Goal: Obtain resource: Download file/media

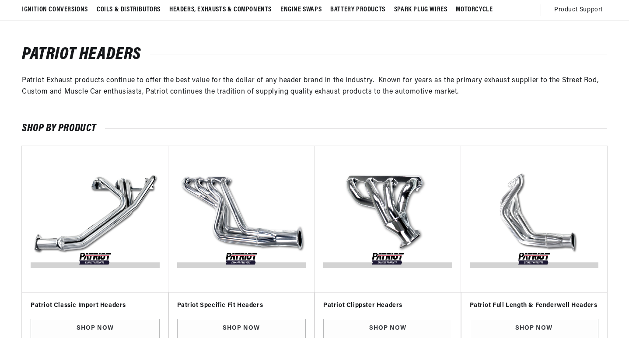
scroll to position [87, 0]
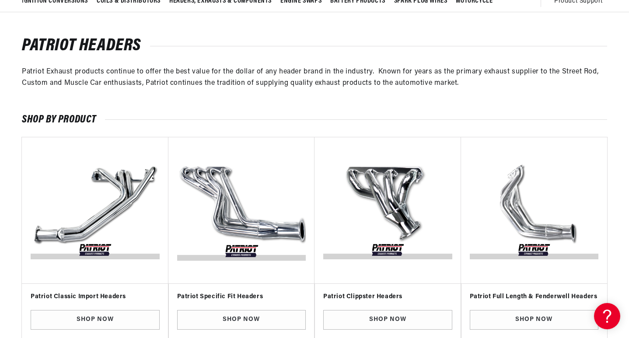
click at [247, 229] on img "Slider" at bounding box center [241, 210] width 132 height 132
click at [230, 323] on link "Shop Now" at bounding box center [241, 320] width 129 height 20
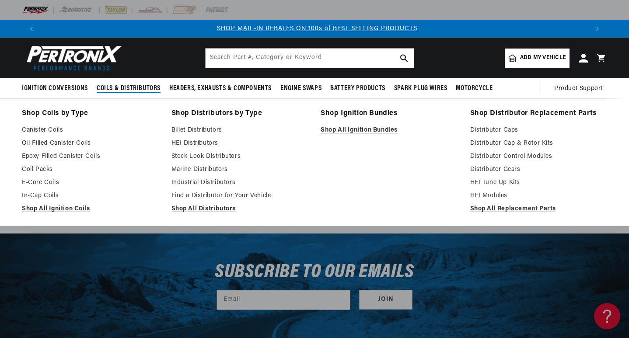
scroll to position [0, 546]
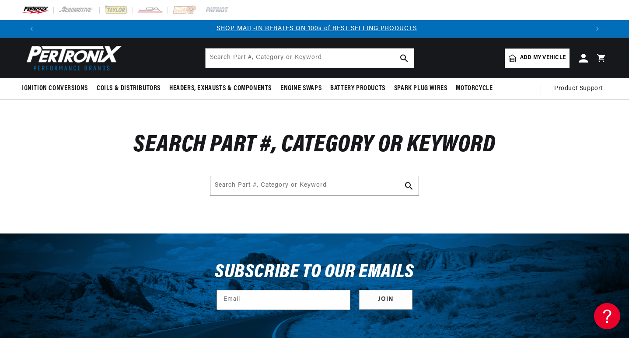
click at [524, 61] on span "Add my vehicle" at bounding box center [542, 58] width 45 height 8
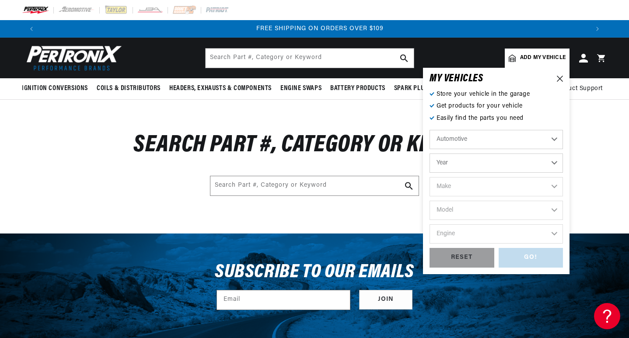
scroll to position [0, 1092]
click at [549, 143] on select "Automotive Agricultural Industrial Marine Motorcycle" at bounding box center [495, 139] width 133 height 19
click at [429, 130] on select "Automotive Agricultural Industrial Marine Motorcycle" at bounding box center [495, 139] width 133 height 19
click at [556, 164] on select "Year 2022 2021 2020 2019 2018 2017 2016 2015 2014 2013 2012 2011 2010 2009 2008…" at bounding box center [495, 162] width 133 height 19
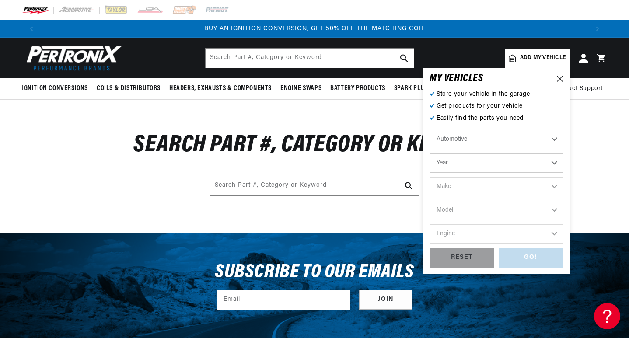
select select "1965"
click at [429, 153] on select "Year 2022 2021 2020 2019 2018 2017 2016 2015 2014 2013 2012 2011 2010 2009 2008…" at bounding box center [495, 162] width 133 height 19
select select "1965"
click at [552, 188] on select "Make Alfa Romeo American Motors Aston Martin Austin Austin Healey Avanti Bentle…" at bounding box center [495, 186] width 133 height 19
select select "Ford"
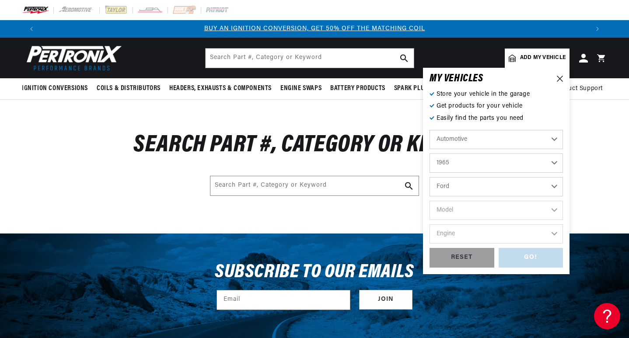
click at [429, 177] on select "Make Alfa Romeo American Motors Aston Martin Austin Austin Healey Avanti Bentle…" at bounding box center [495, 186] width 133 height 19
select select "Ford"
click at [558, 210] on select "Model Club Wagon Country Sedan Country Squire Custom Custom 500 Econoline F-100…" at bounding box center [495, 210] width 133 height 19
select select "F-100"
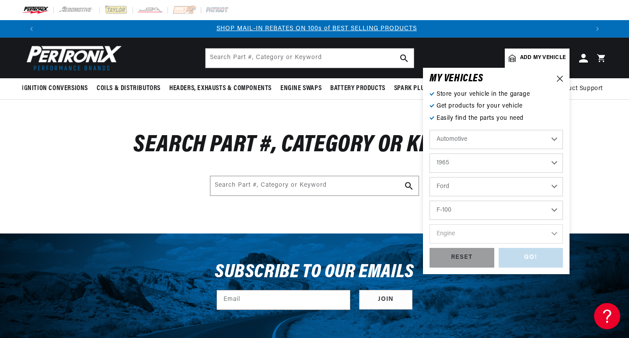
click at [429, 201] on select "Model Club Wagon Country Sedan Country Squire Custom Custom 500 Econoline F-100…" at bounding box center [495, 210] width 133 height 19
select select "F-100"
click at [468, 234] on select "Engine 289cid / 4.7L 292cid / 4.8L 352cid / 5.8L" at bounding box center [495, 233] width 133 height 19
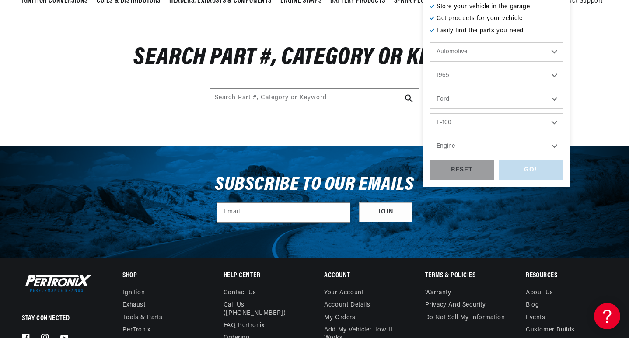
scroll to position [0, 1092]
click at [553, 146] on select "Engine 289cid / 4.7L 292cid / 4.8L 352cid / 5.8L" at bounding box center [495, 146] width 133 height 19
select select "352cid-5.8L"
click at [429, 137] on select "Engine 289cid / 4.7L 292cid / 4.8L 352cid / 5.8L" at bounding box center [495, 146] width 133 height 19
select select "352cid-5.8L"
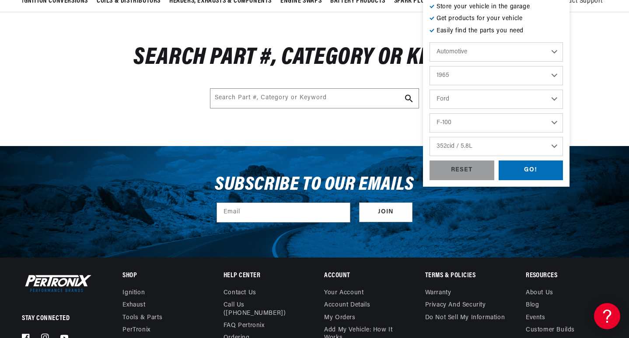
scroll to position [0, 0]
click at [525, 173] on div "GO!" at bounding box center [530, 170] width 65 height 20
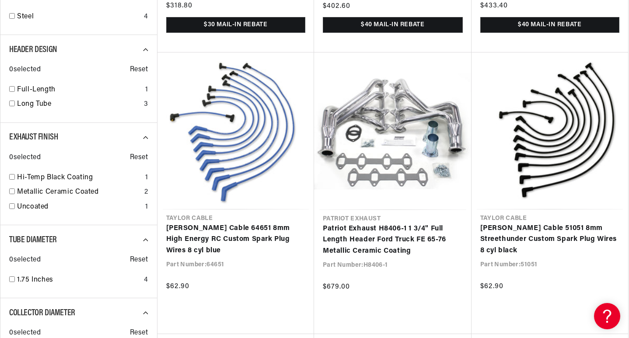
scroll to position [0, 546]
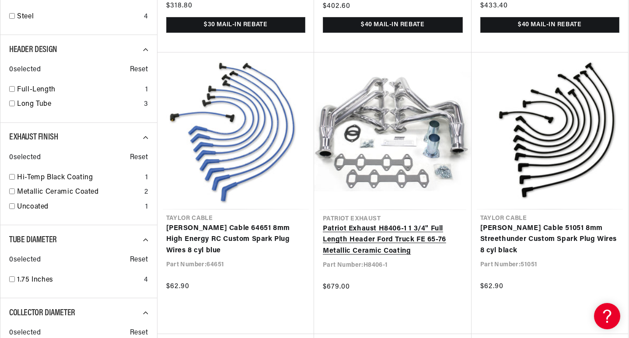
click at [395, 246] on link "Patriot Exhaust H8406-1 1 3/4" Full Length Header Ford Truck FE 65-76 Metallic …" at bounding box center [393, 240] width 140 height 34
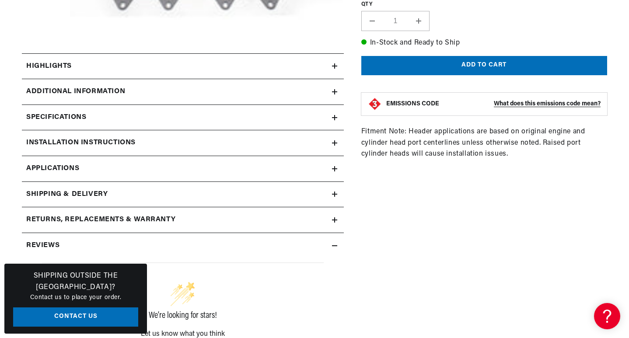
scroll to position [393, 0]
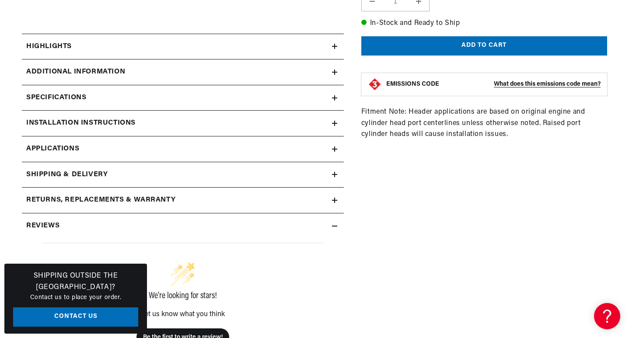
click at [47, 149] on span "Applications" at bounding box center [52, 148] width 53 height 11
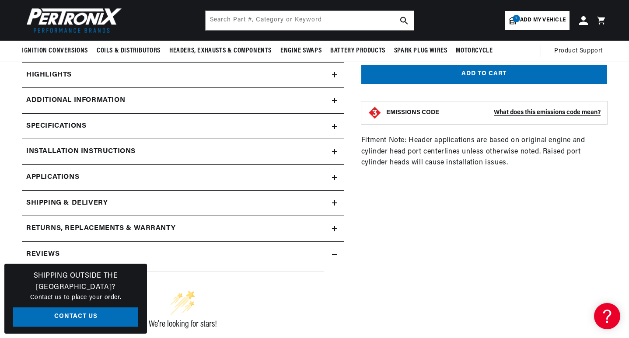
scroll to position [342, 0]
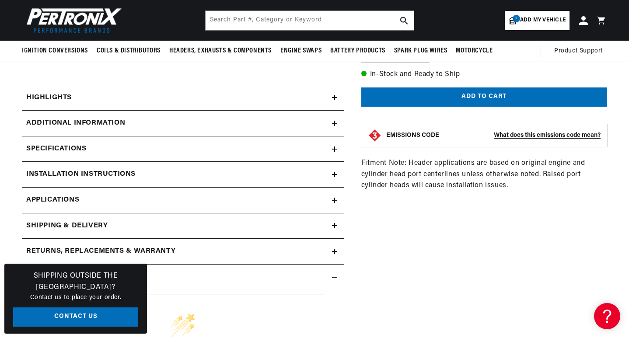
click at [115, 170] on h2 "Installation instructions" at bounding box center [80, 174] width 109 height 11
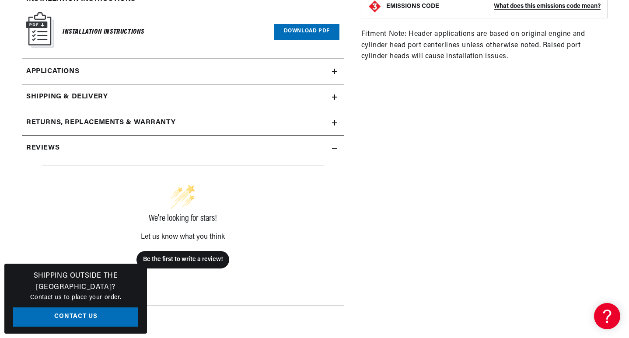
scroll to position [0, 0]
click at [49, 37] on img at bounding box center [40, 29] width 28 height 35
click at [286, 29] on link "Download PDF" at bounding box center [306, 32] width 65 height 16
